Goal: Information Seeking & Learning: Check status

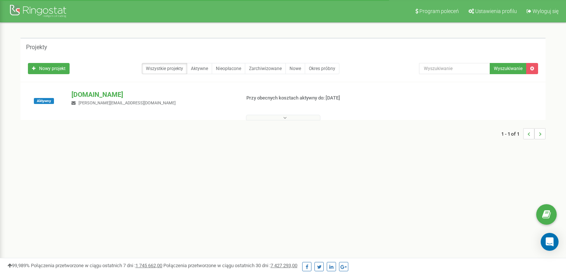
click at [109, 97] on p "[DOMAIN_NAME]" at bounding box center [152, 95] width 163 height 10
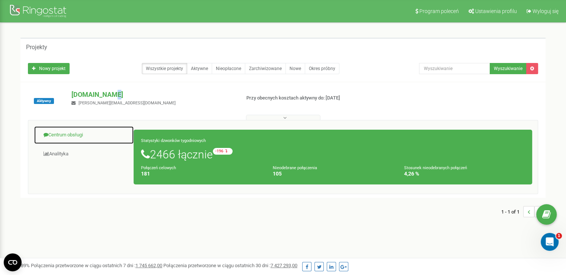
click at [94, 133] on link "Centrum obsługi" at bounding box center [84, 135] width 100 height 18
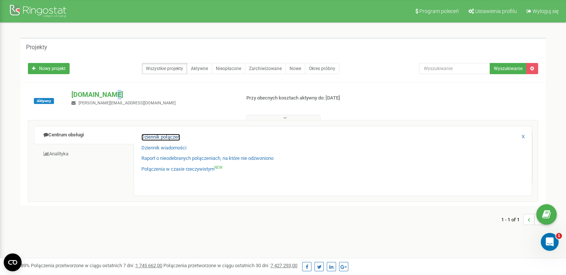
click at [179, 134] on link "Dziennik połączeń" at bounding box center [160, 137] width 39 height 7
click at [179, 135] on link "Dziennik połączeń" at bounding box center [160, 137] width 39 height 7
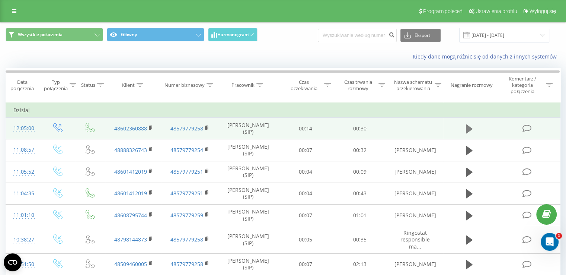
click at [468, 125] on icon at bounding box center [469, 128] width 7 height 9
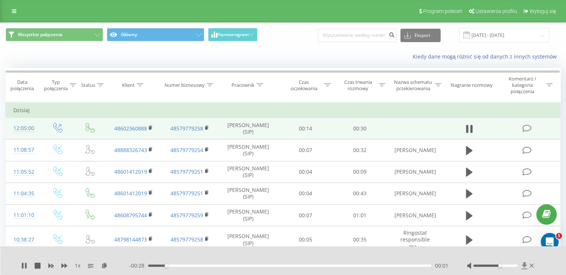
drag, startPoint x: 499, startPoint y: 266, endPoint x: 526, endPoint y: 266, distance: 26.8
click at [526, 266] on div at bounding box center [501, 265] width 69 height 7
drag, startPoint x: 153, startPoint y: 265, endPoint x: 140, endPoint y: 265, distance: 13.4
click at [140, 265] on div "- 00:30 00:00 00:00" at bounding box center [288, 265] width 319 height 7
click at [289, 264] on div "00:15" at bounding box center [289, 265] width 283 height 2
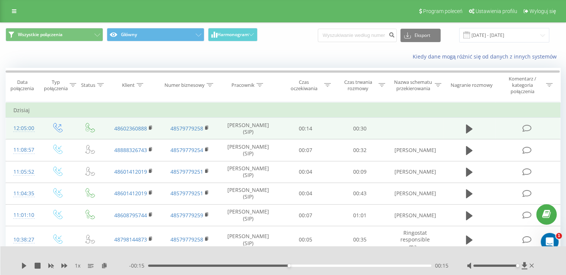
click at [16, 267] on div "1 x - 00:15 00:15 00:15" at bounding box center [283, 260] width 566 height 29
click at [19, 267] on div "1 x - 00:15 00:15 00:15" at bounding box center [283, 260] width 566 height 29
click at [22, 268] on icon at bounding box center [24, 266] width 4 height 6
